Goal: Transaction & Acquisition: Purchase product/service

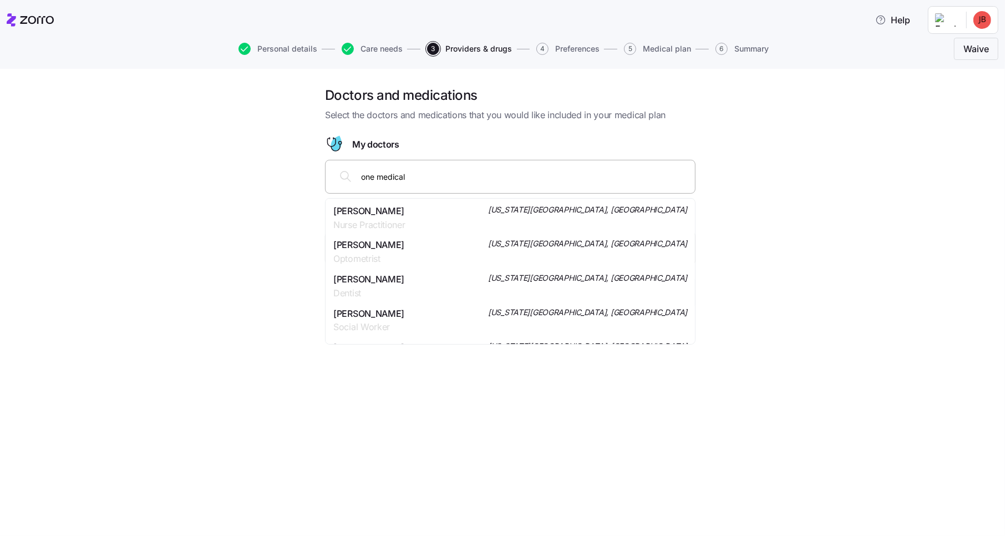
click at [426, 187] on div "one medical" at bounding box center [510, 176] width 356 height 27
drag, startPoint x: 348, startPoint y: 170, endPoint x: 326, endPoint y: 169, distance: 22.8
click at [326, 169] on div "one medical" at bounding box center [510, 177] width 371 height 34
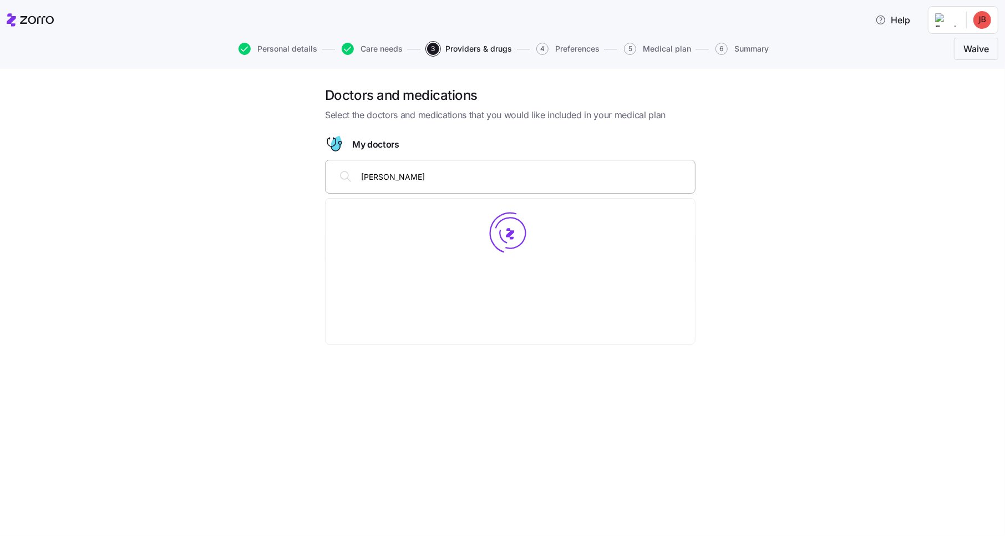
type input "[PERSON_NAME]"
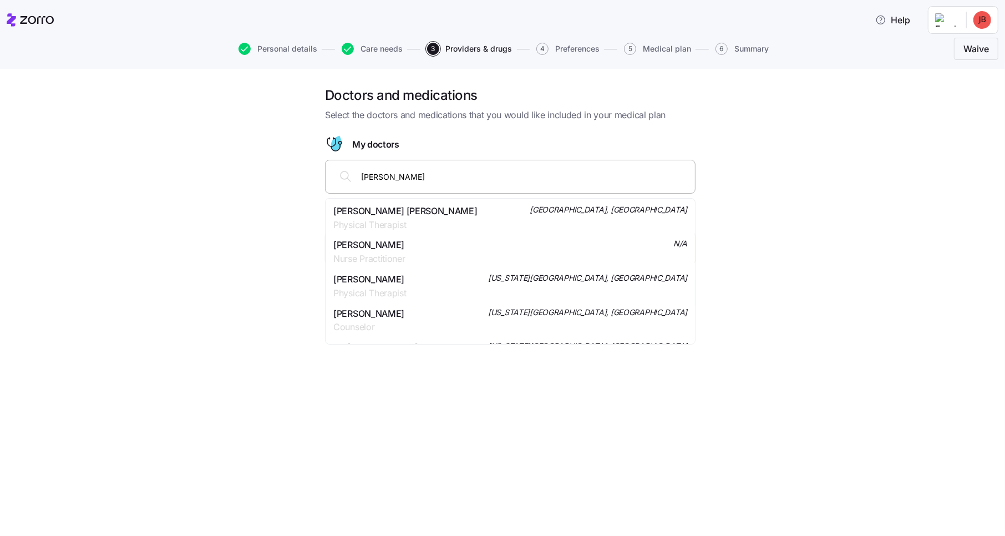
click at [385, 245] on span "[PERSON_NAME]" at bounding box center [369, 245] width 72 height 14
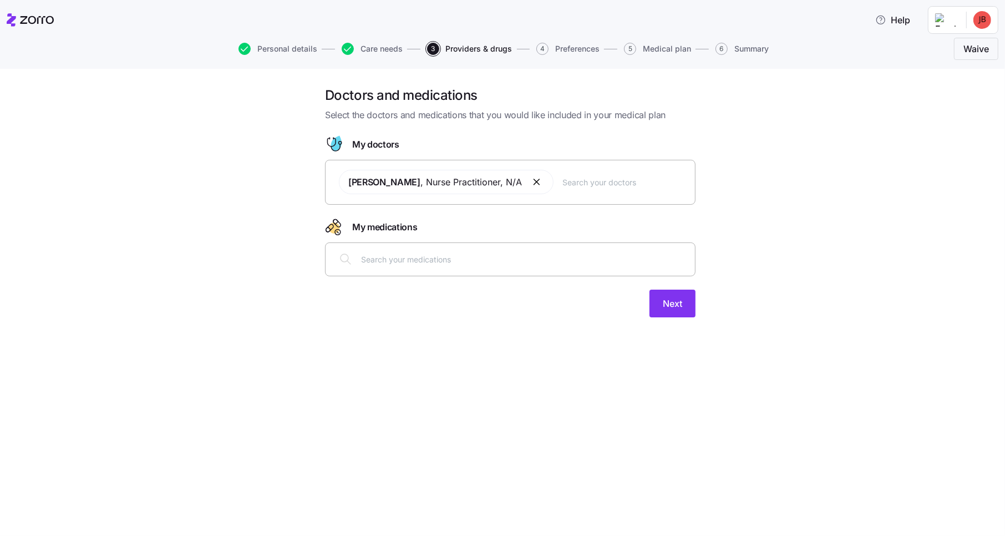
click at [573, 392] on div "Doctors and medications Select the doctors and medications that you would like …" at bounding box center [502, 302] width 1005 height 467
click at [444, 262] on input "text" at bounding box center [524, 259] width 327 height 12
click at [585, 176] on input "text" at bounding box center [626, 182] width 126 height 12
click at [672, 295] on button "Next" at bounding box center [673, 304] width 46 height 28
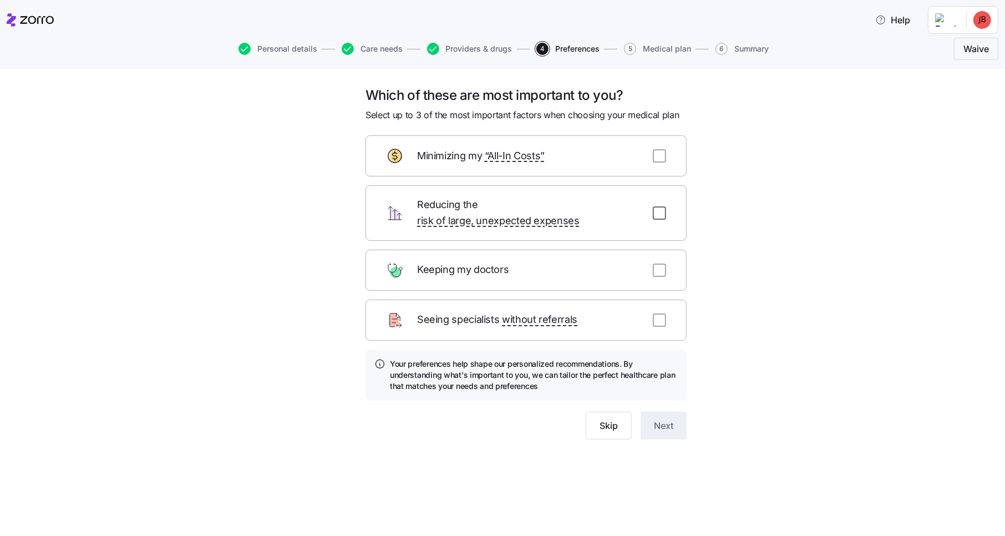
click at [662, 207] on input "checkbox" at bounding box center [659, 212] width 13 height 13
checkbox input "true"
click at [659, 149] on input "checkbox" at bounding box center [659, 155] width 13 height 13
checkbox input "true"
click at [664, 419] on span "Next" at bounding box center [663, 425] width 19 height 13
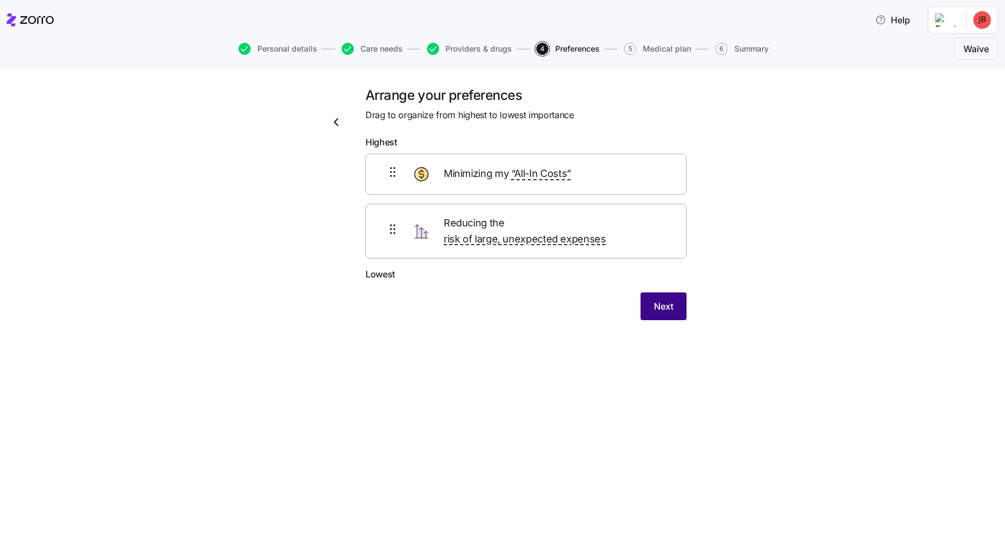
click at [665, 300] on span "Next" at bounding box center [663, 306] width 19 height 13
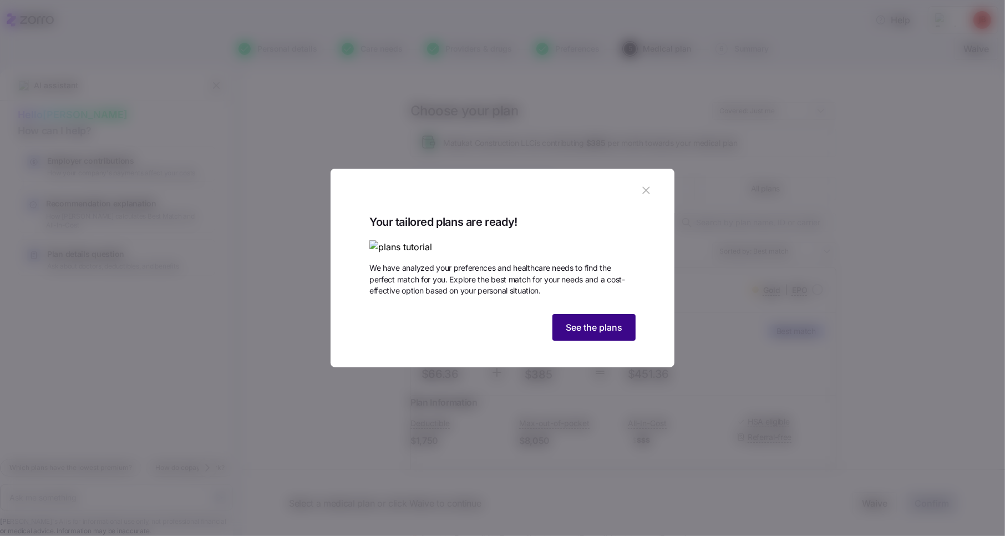
click at [599, 334] on span "See the plans" at bounding box center [594, 327] width 57 height 13
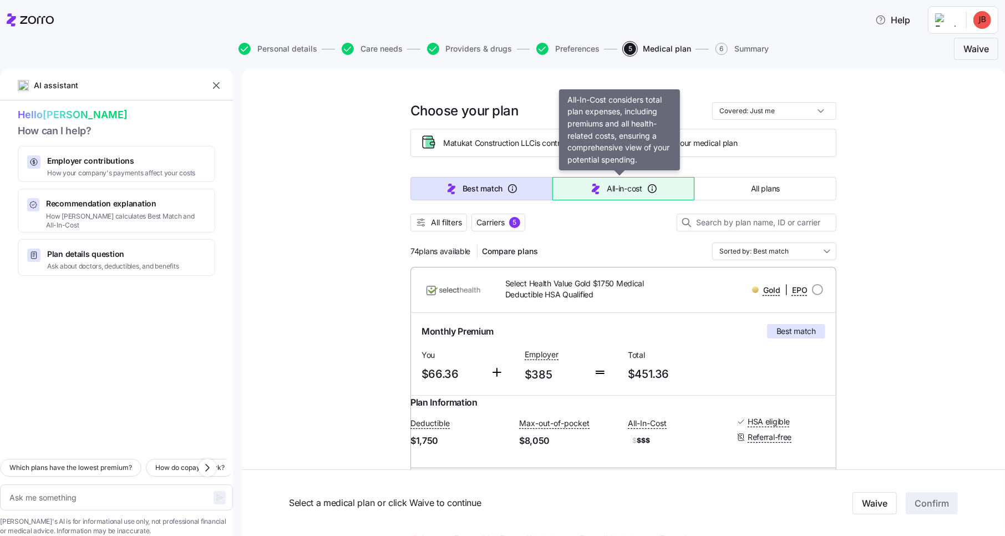
click at [589, 189] on icon "button" at bounding box center [595, 188] width 13 height 13
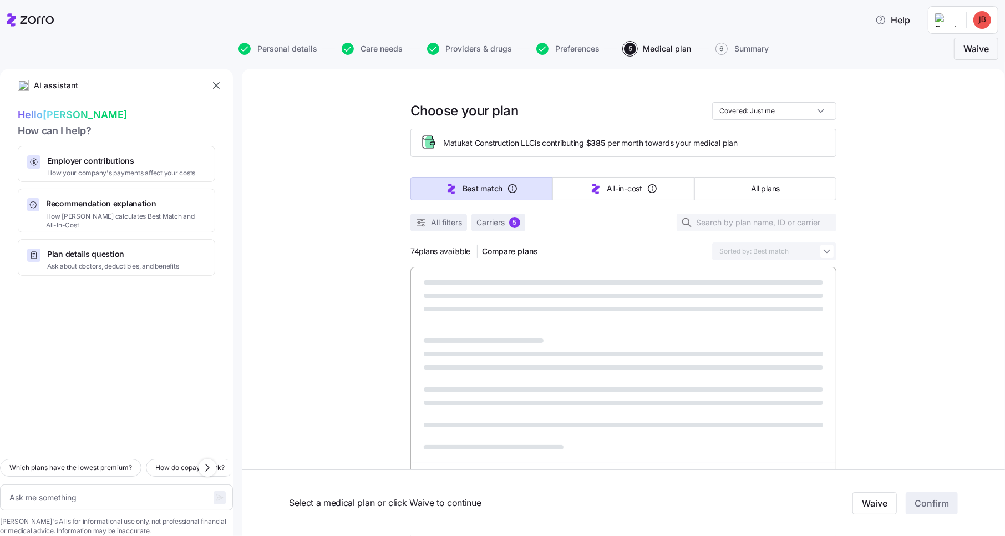
type textarea "x"
type input "Sorted by: All-in-cost"
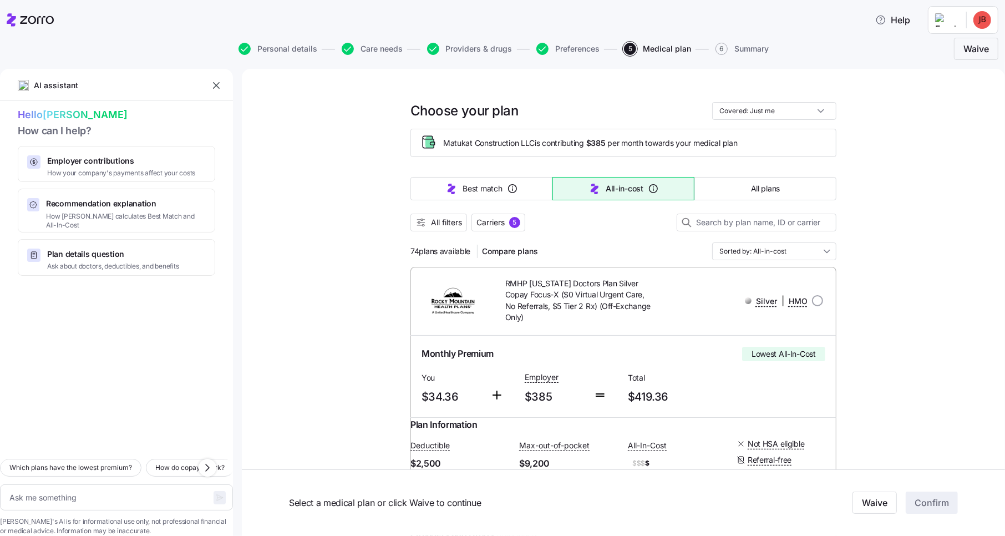
click at [217, 84] on icon "button" at bounding box center [216, 85] width 11 height 11
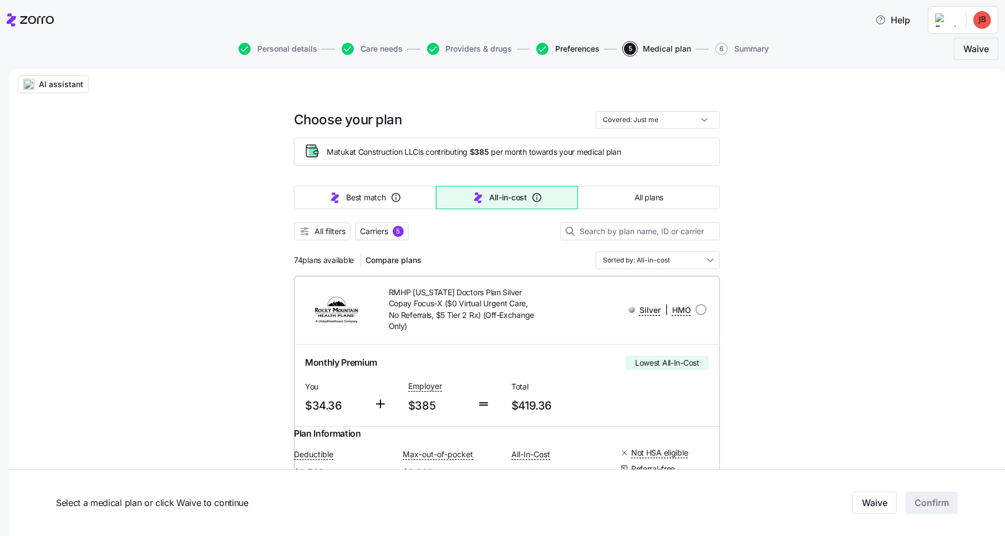
click at [564, 47] on span "Preferences" at bounding box center [577, 49] width 44 height 8
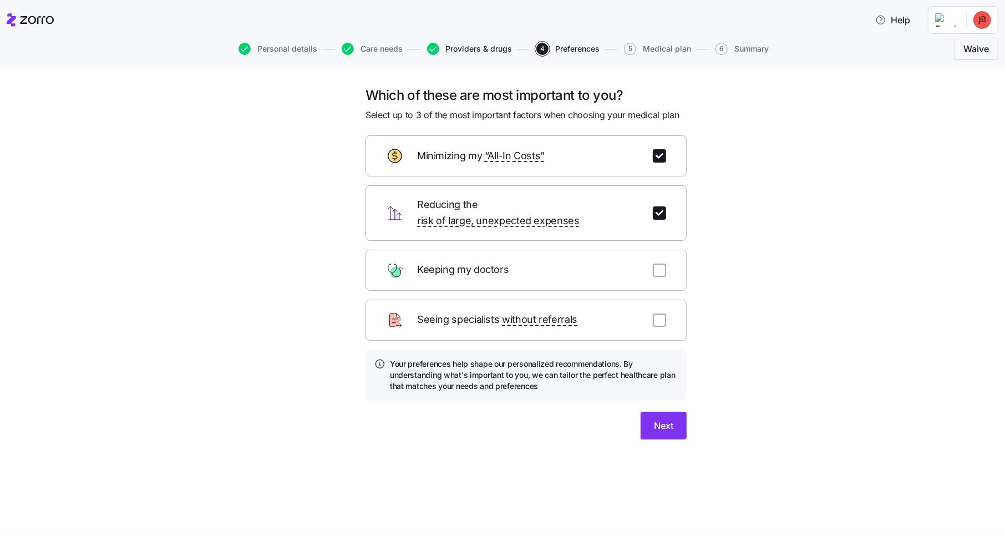
click at [477, 50] on span "Providers & drugs" at bounding box center [479, 49] width 67 height 8
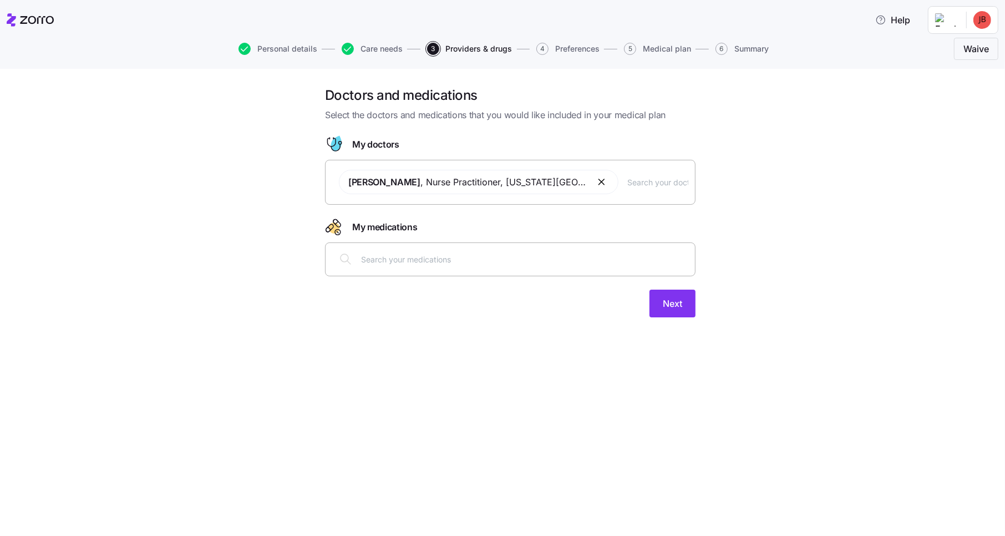
drag, startPoint x: 587, startPoint y: 181, endPoint x: 631, endPoint y: 206, distance: 50.2
click at [596, 181] on button "button" at bounding box center [602, 181] width 13 height 13
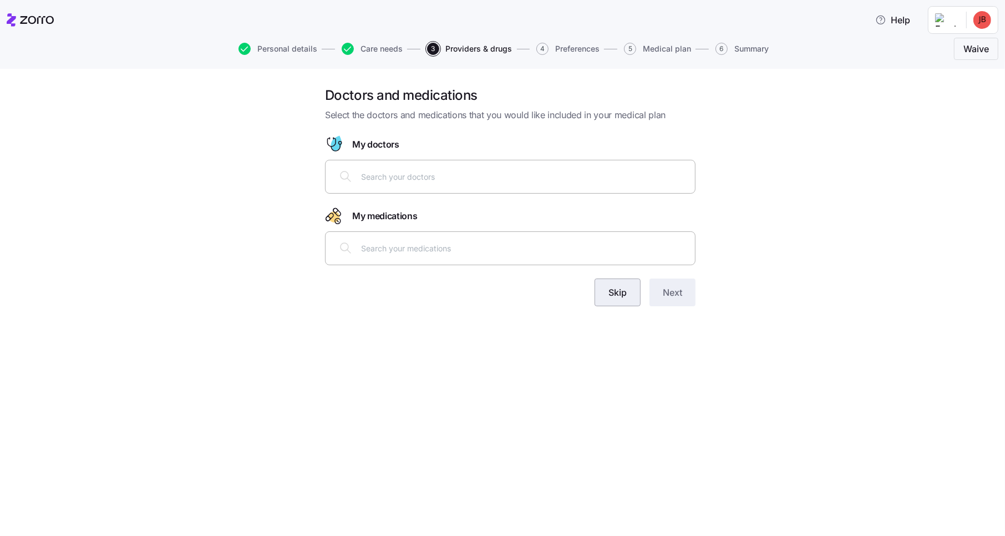
click at [620, 292] on span "Skip" at bounding box center [618, 292] width 18 height 13
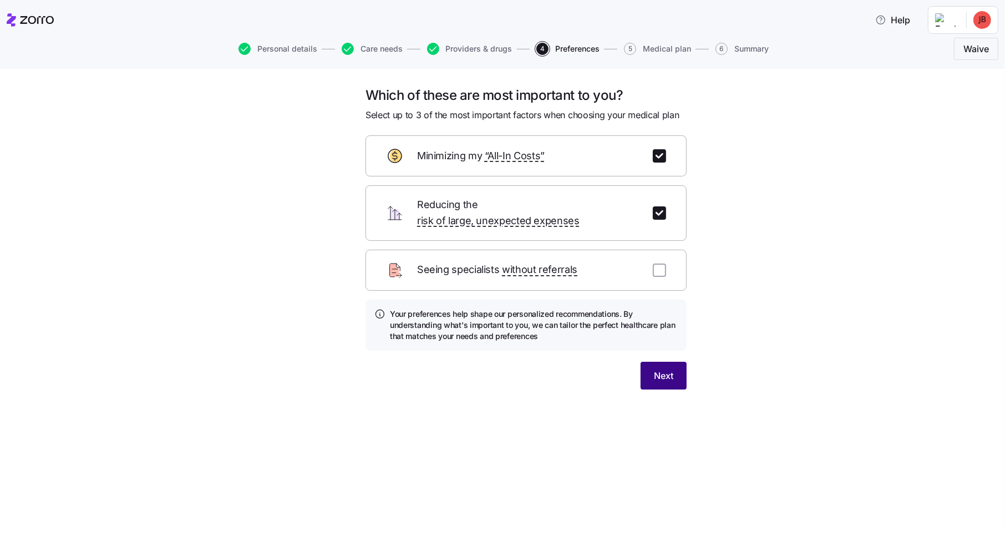
click at [667, 369] on span "Next" at bounding box center [663, 375] width 19 height 13
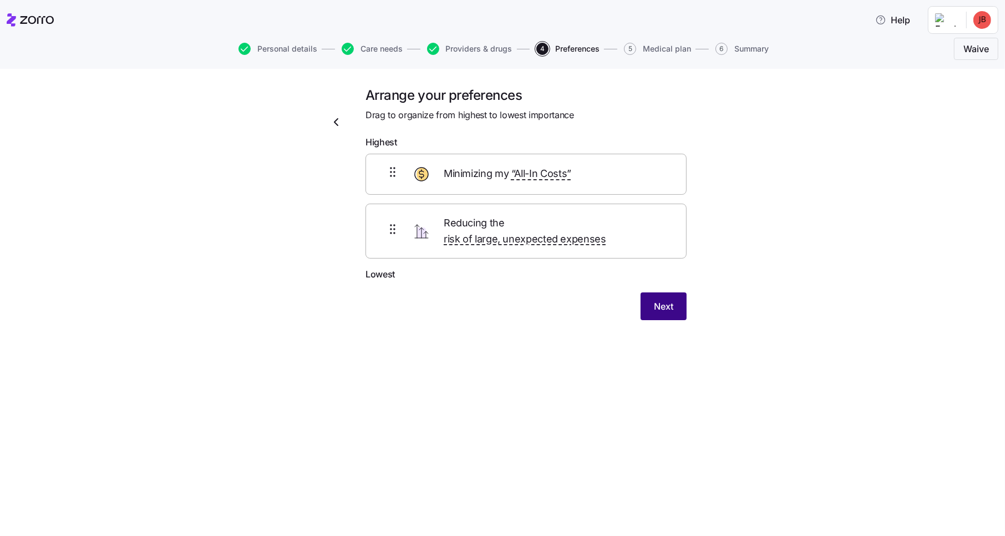
click at [672, 300] on span "Next" at bounding box center [663, 306] width 19 height 13
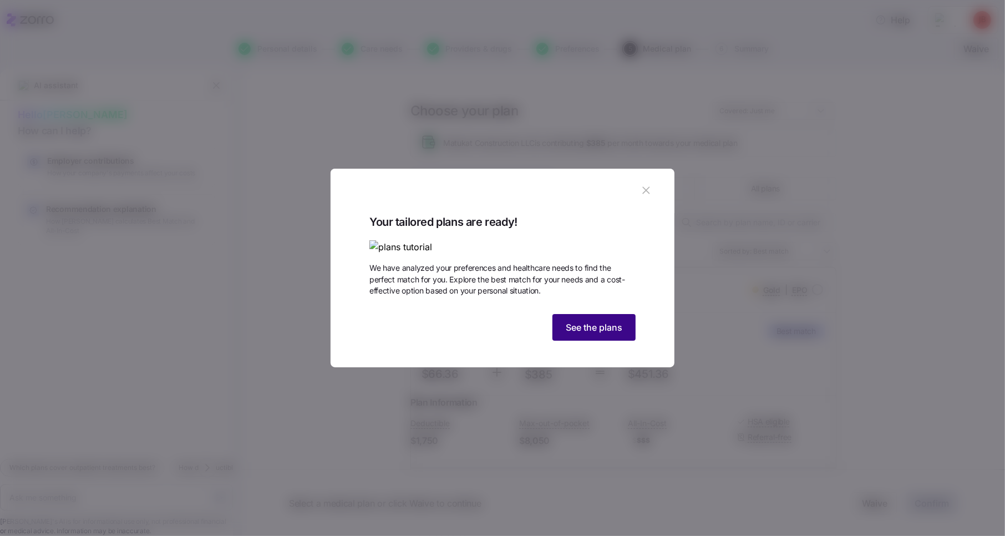
click at [593, 334] on span "See the plans" at bounding box center [594, 327] width 57 height 13
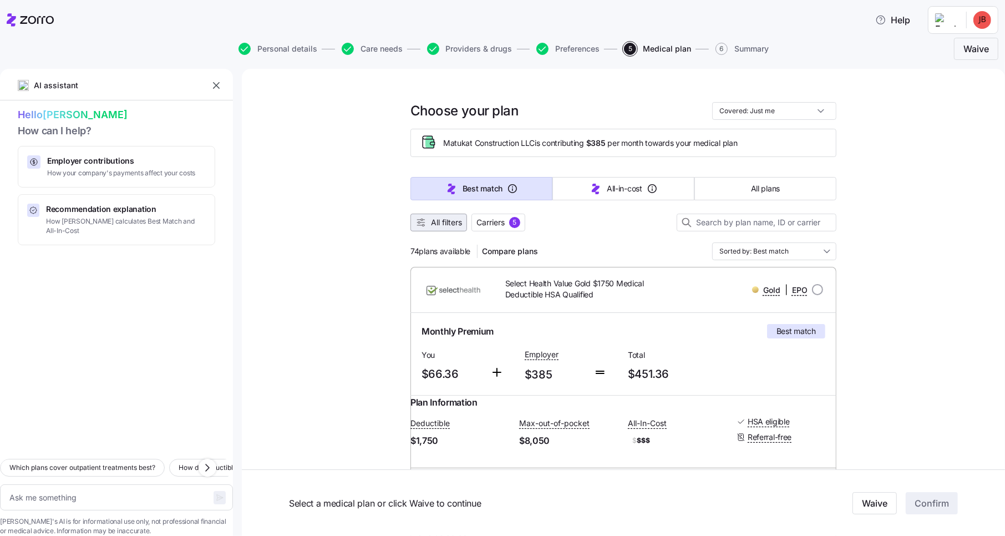
click at [432, 219] on span "All filters" at bounding box center [446, 222] width 31 height 11
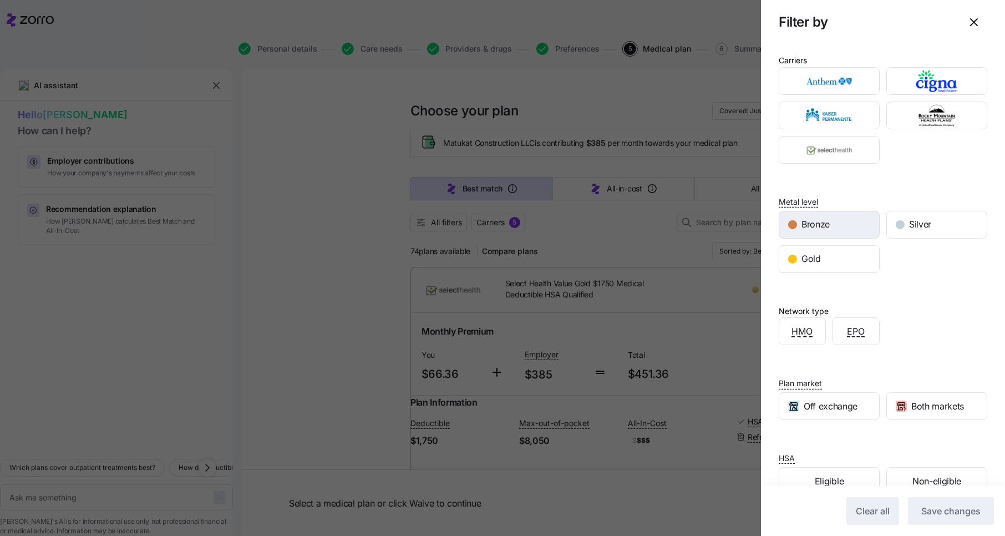
click at [824, 226] on span "Bronze" at bounding box center [816, 224] width 28 height 14
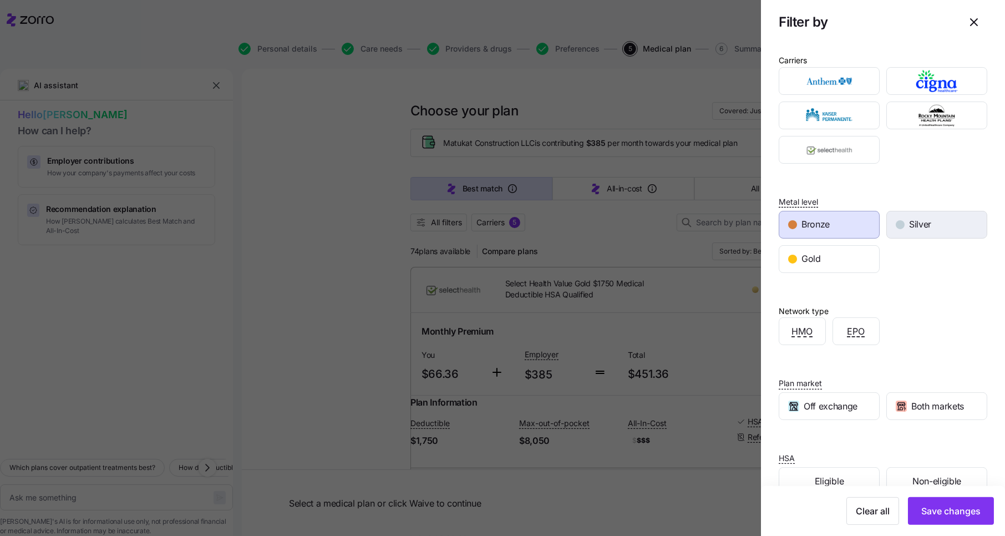
drag, startPoint x: 920, startPoint y: 229, endPoint x: 916, endPoint y: 234, distance: 6.5
click at [919, 229] on span "Silver" at bounding box center [920, 224] width 22 height 14
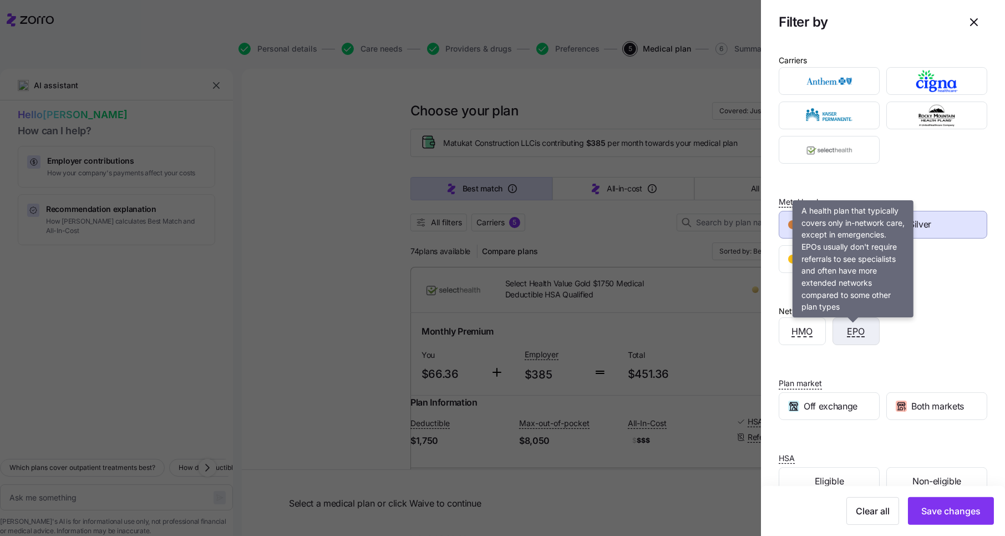
click at [858, 332] on span "EPO" at bounding box center [857, 332] width 18 height 14
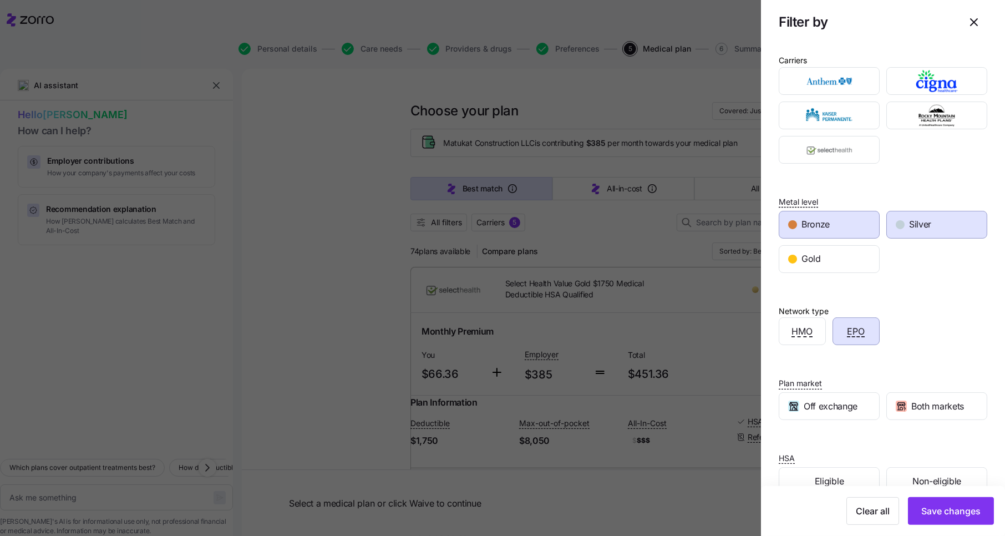
scroll to position [26, 0]
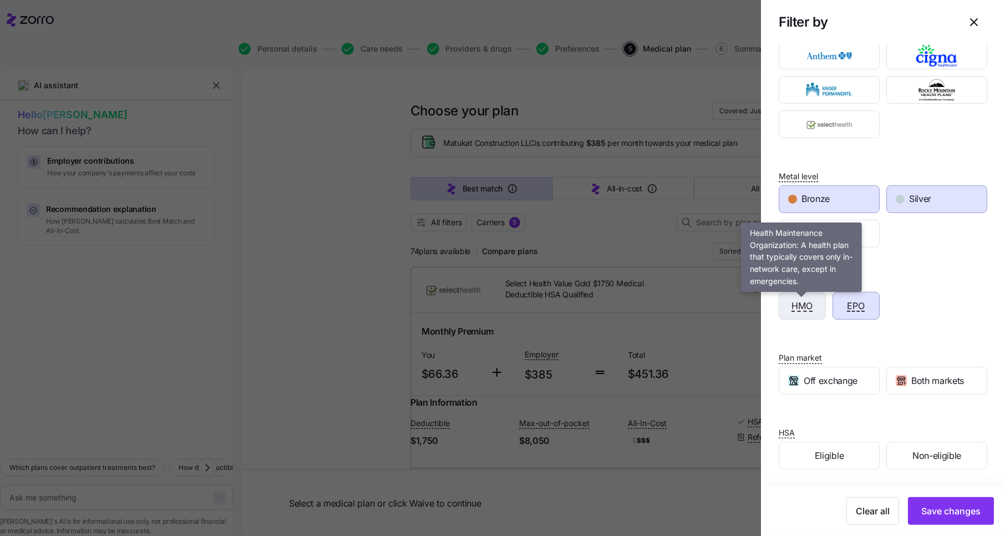
click at [796, 310] on span "HMO" at bounding box center [802, 306] width 21 height 14
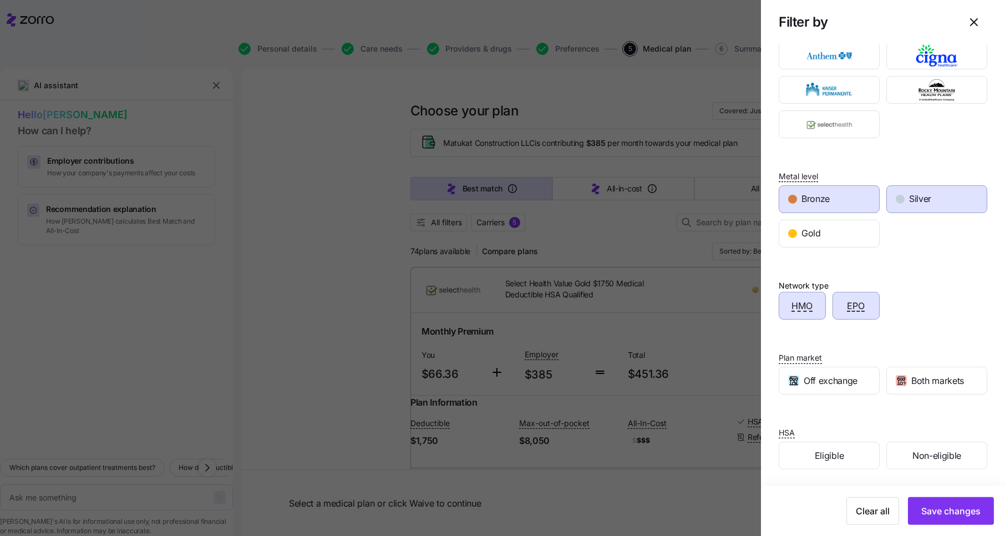
click at [815, 301] on div "HMO" at bounding box center [802, 305] width 46 height 27
click at [949, 504] on button "Save changes" at bounding box center [951, 511] width 86 height 28
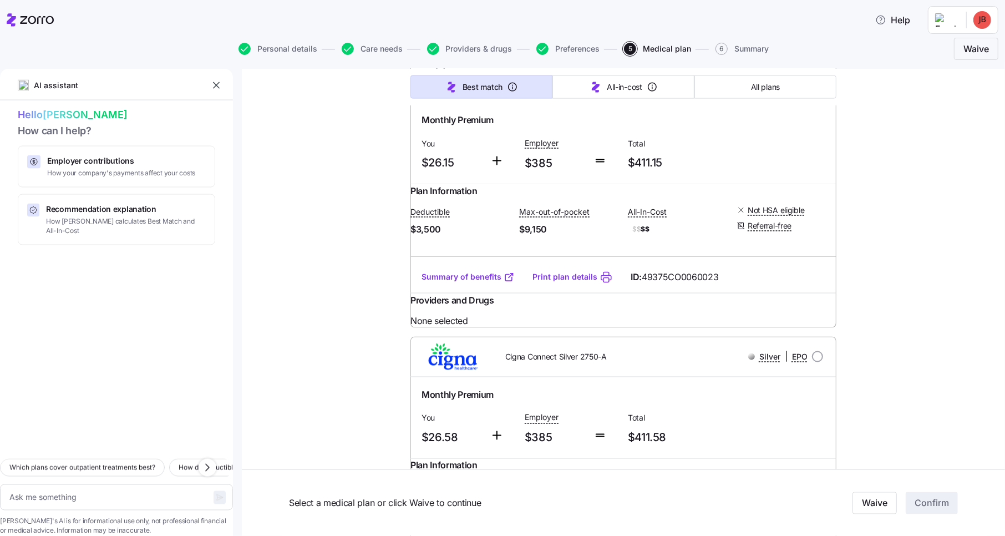
scroll to position [0, 0]
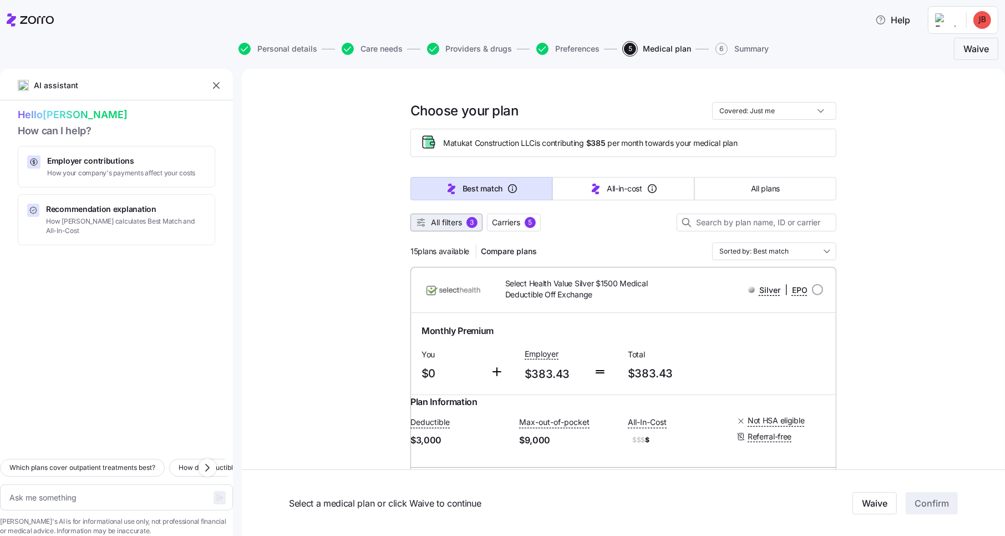
click at [448, 220] on span "All filters" at bounding box center [446, 222] width 31 height 11
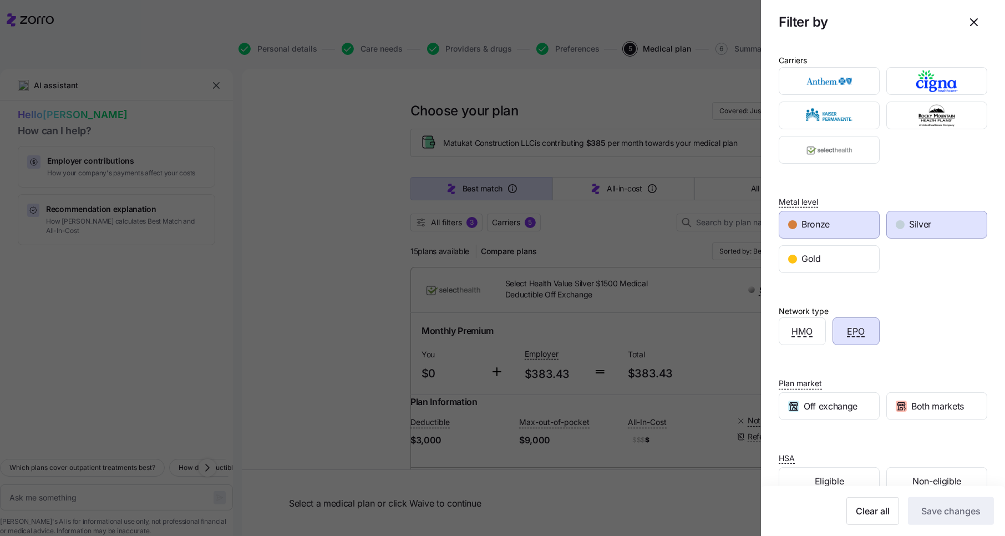
scroll to position [26, 0]
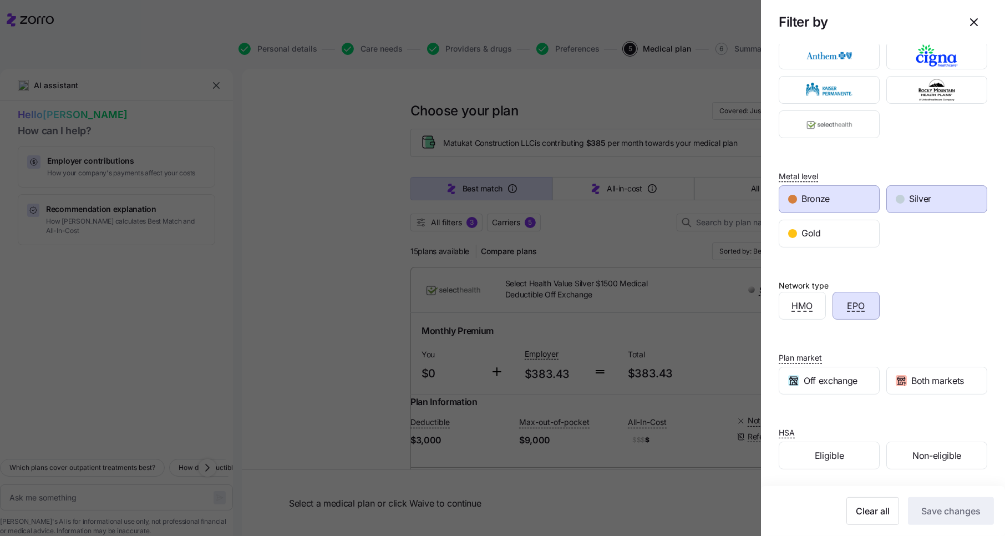
click at [828, 197] on span "Bronze" at bounding box center [816, 199] width 28 height 14
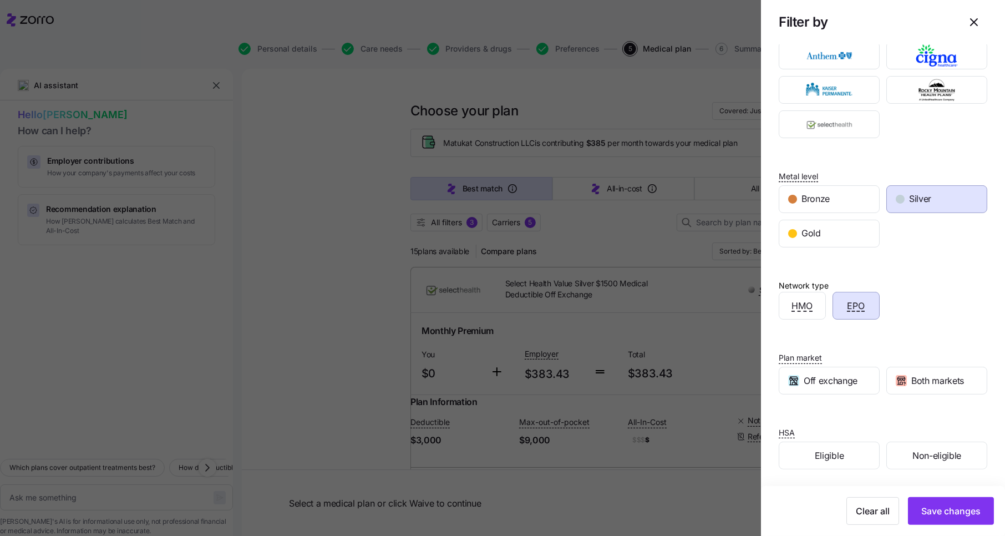
click at [943, 204] on div "Silver" at bounding box center [937, 199] width 100 height 27
click at [822, 230] on div "Gold" at bounding box center [829, 233] width 100 height 27
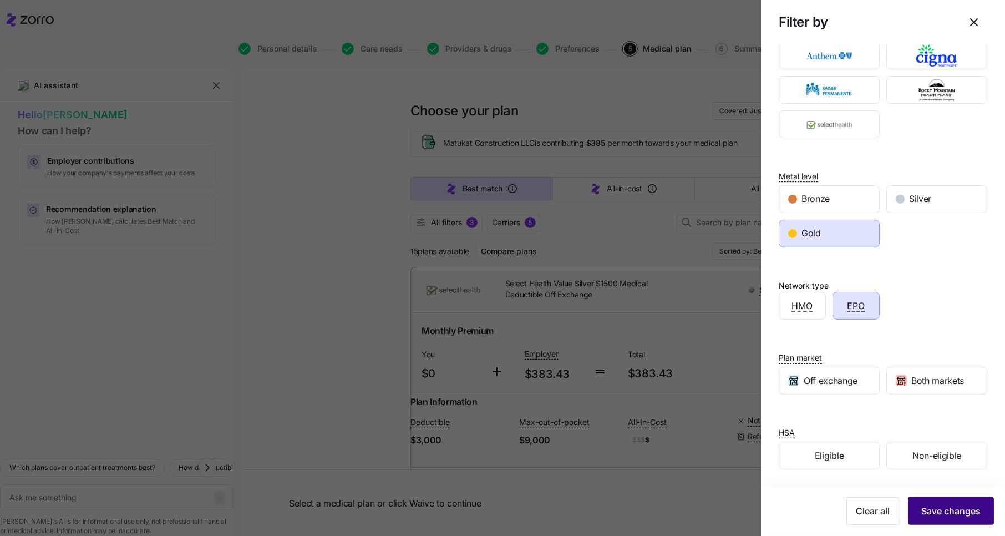
click at [944, 506] on span "Save changes" at bounding box center [950, 510] width 59 height 13
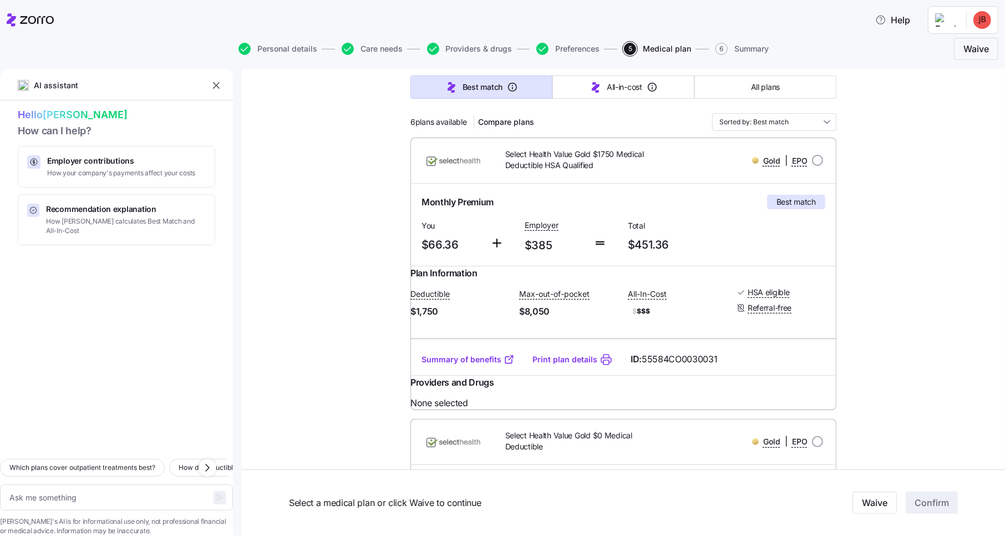
scroll to position [0, 0]
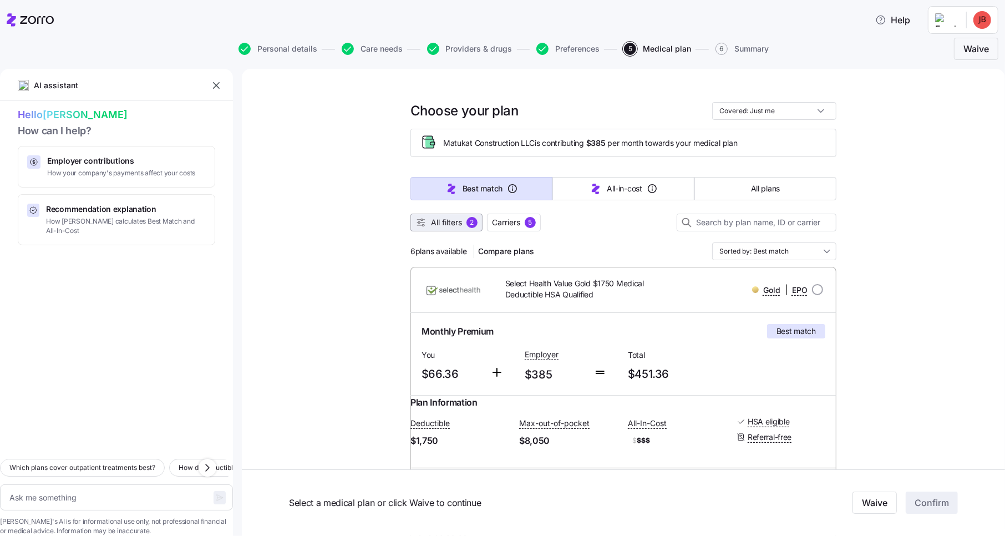
click at [436, 220] on span "All filters" at bounding box center [446, 222] width 31 height 11
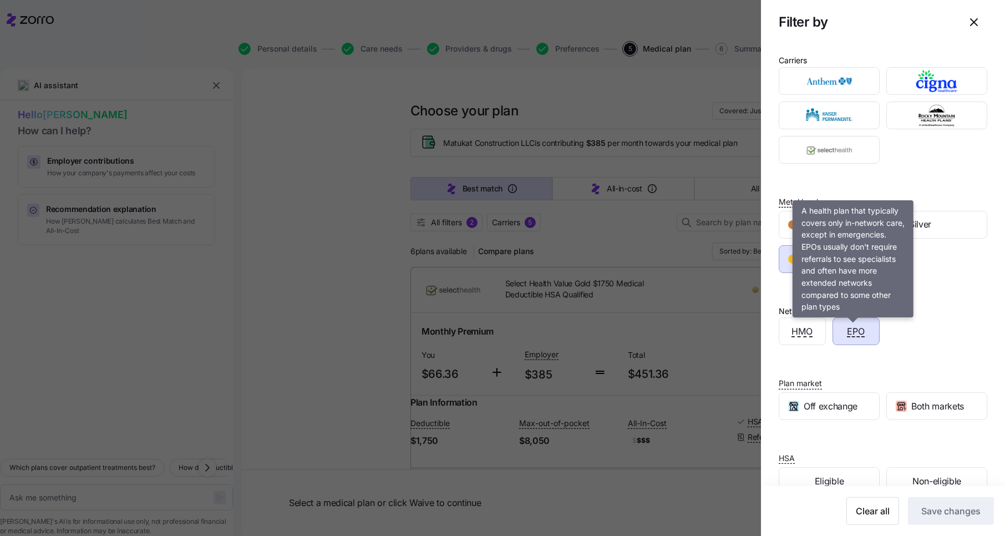
click at [855, 331] on span "EPO" at bounding box center [857, 332] width 18 height 14
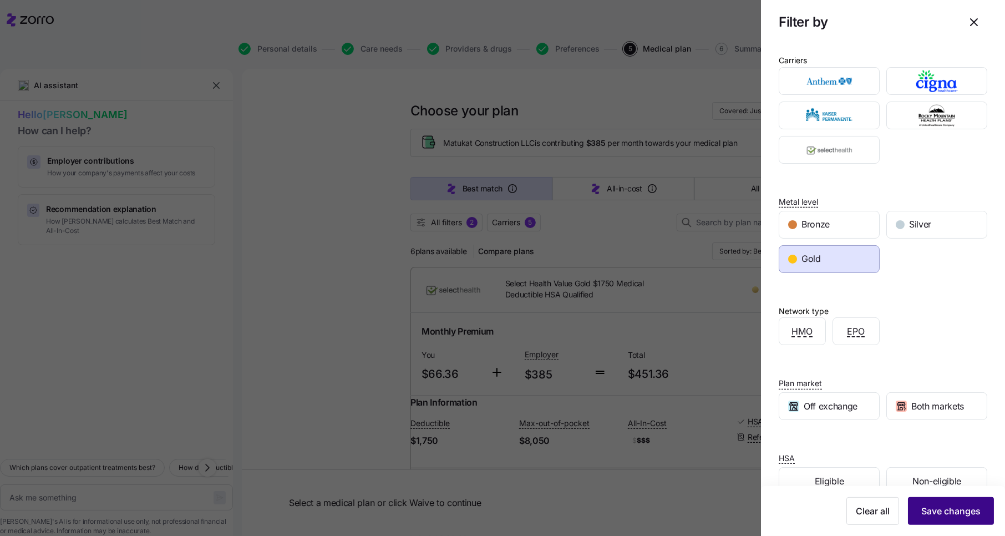
click at [944, 511] on span "Save changes" at bounding box center [950, 510] width 59 height 13
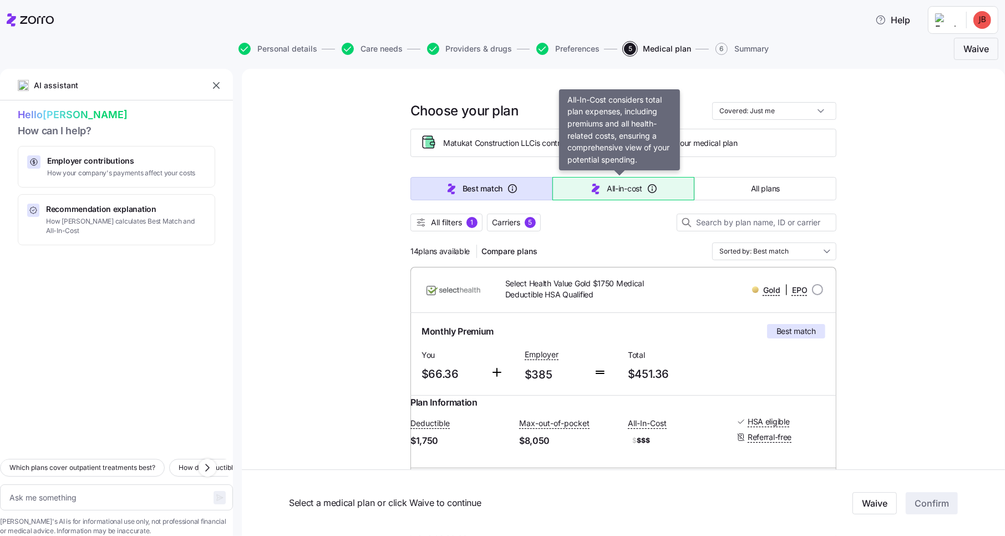
click at [607, 189] on span "All-in-cost" at bounding box center [625, 188] width 36 height 11
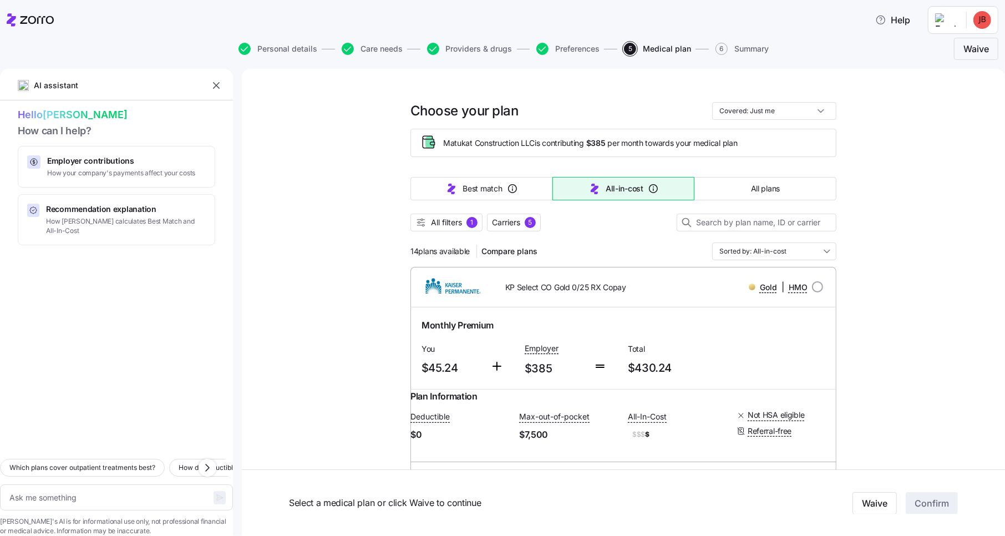
type textarea "x"
type input "Sorted by: All-in-cost"
click at [508, 251] on span "Compare plans" at bounding box center [510, 251] width 56 height 11
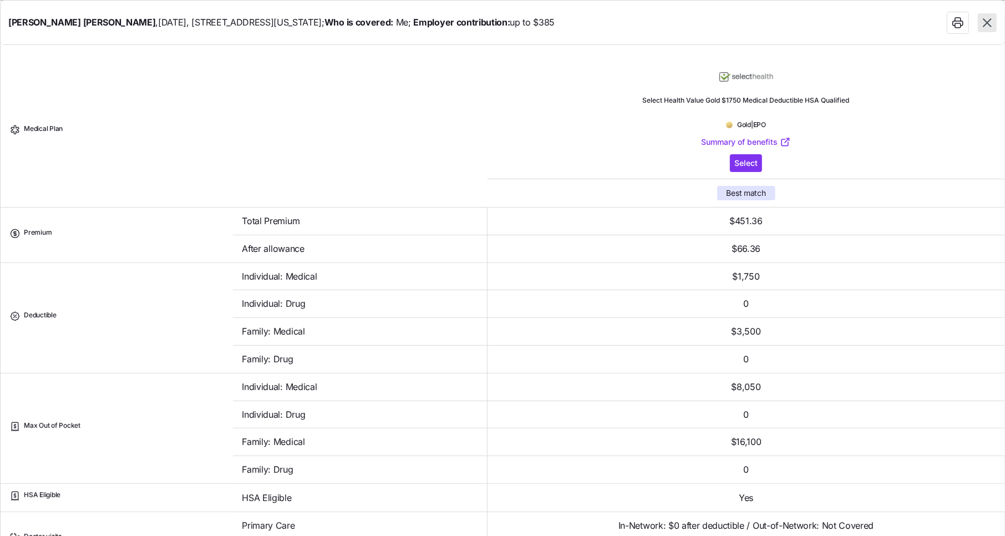
click at [987, 18] on icon "button" at bounding box center [987, 23] width 14 height 14
type textarea "x"
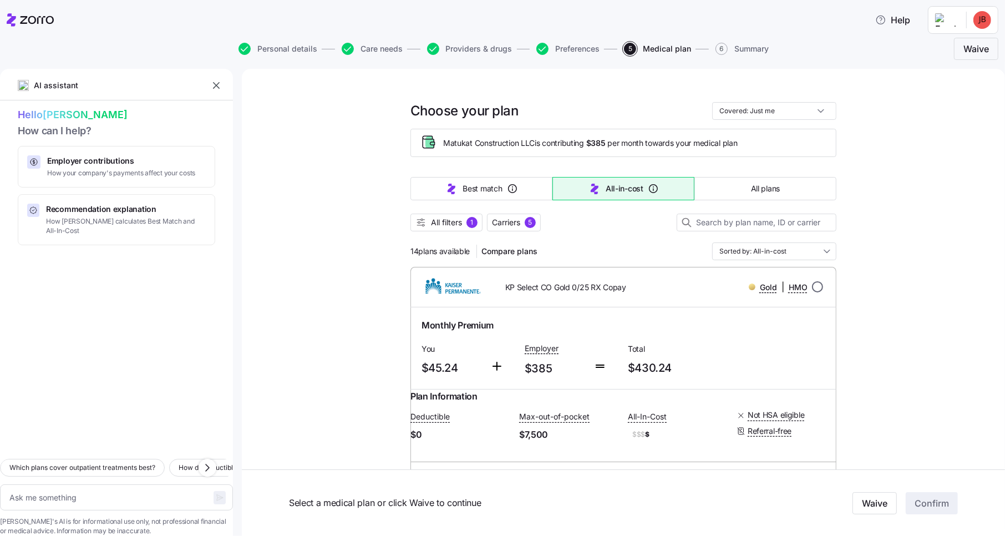
click at [814, 288] on input "radio" at bounding box center [817, 286] width 11 height 11
radio input "true"
type textarea "x"
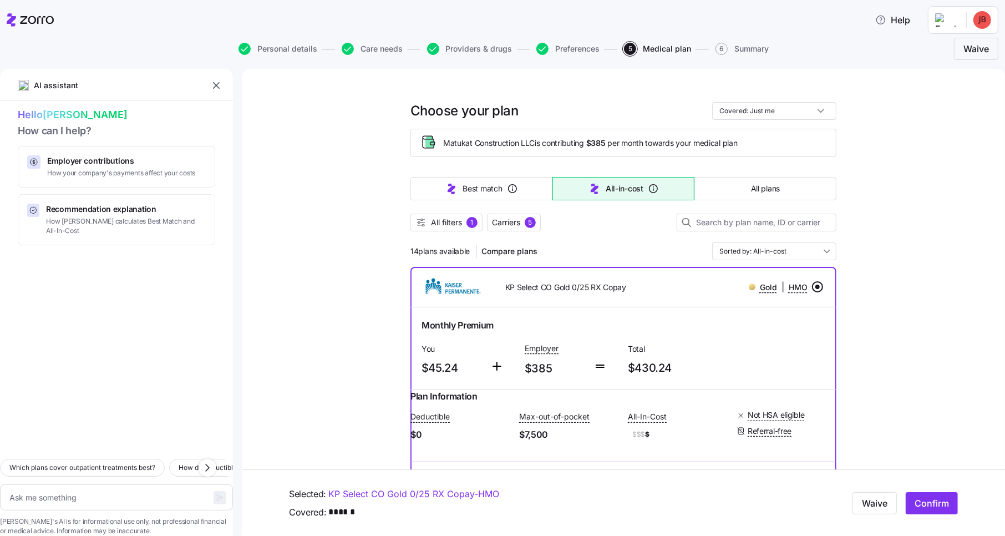
click at [814, 288] on input "radio" at bounding box center [817, 286] width 11 height 11
